Goal: Task Accomplishment & Management: Manage account settings

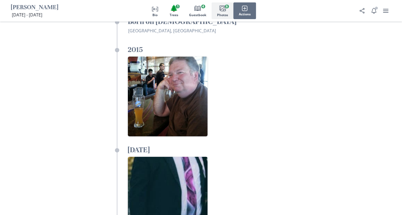
scroll to position [1163, 0]
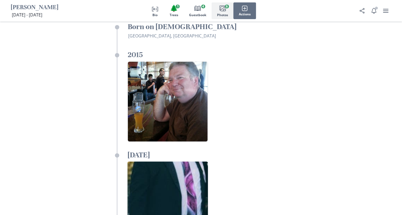
click at [169, 161] on img "Open in full screen" at bounding box center [167, 201] width 80 height 80
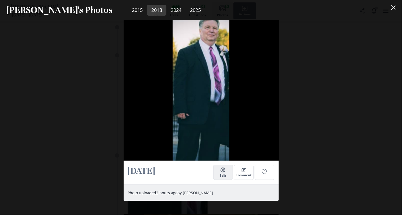
click at [224, 177] on span "Edit" at bounding box center [222, 175] width 6 height 4
select select "2018"
select select "1"
select select "25"
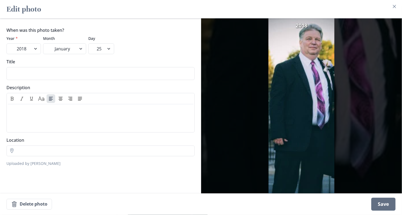
scroll to position [1180, 0]
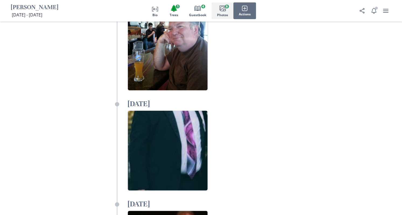
scroll to position [1214, 0]
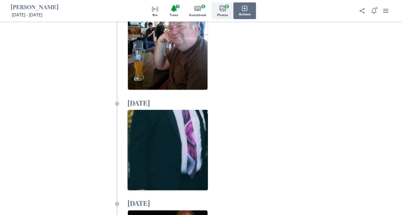
click at [164, 109] on img "Open in full screen" at bounding box center [167, 149] width 80 height 80
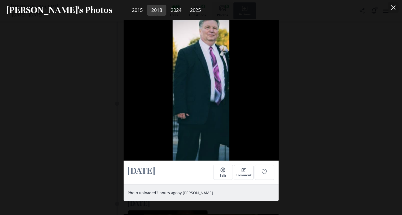
click at [392, 12] on button "Close" at bounding box center [393, 7] width 11 height 11
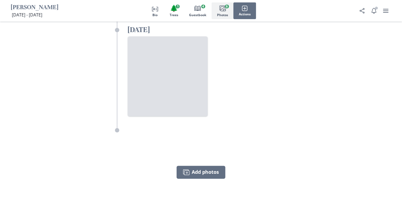
scroll to position [1688, 0]
